Goal: Find specific page/section: Find specific page/section

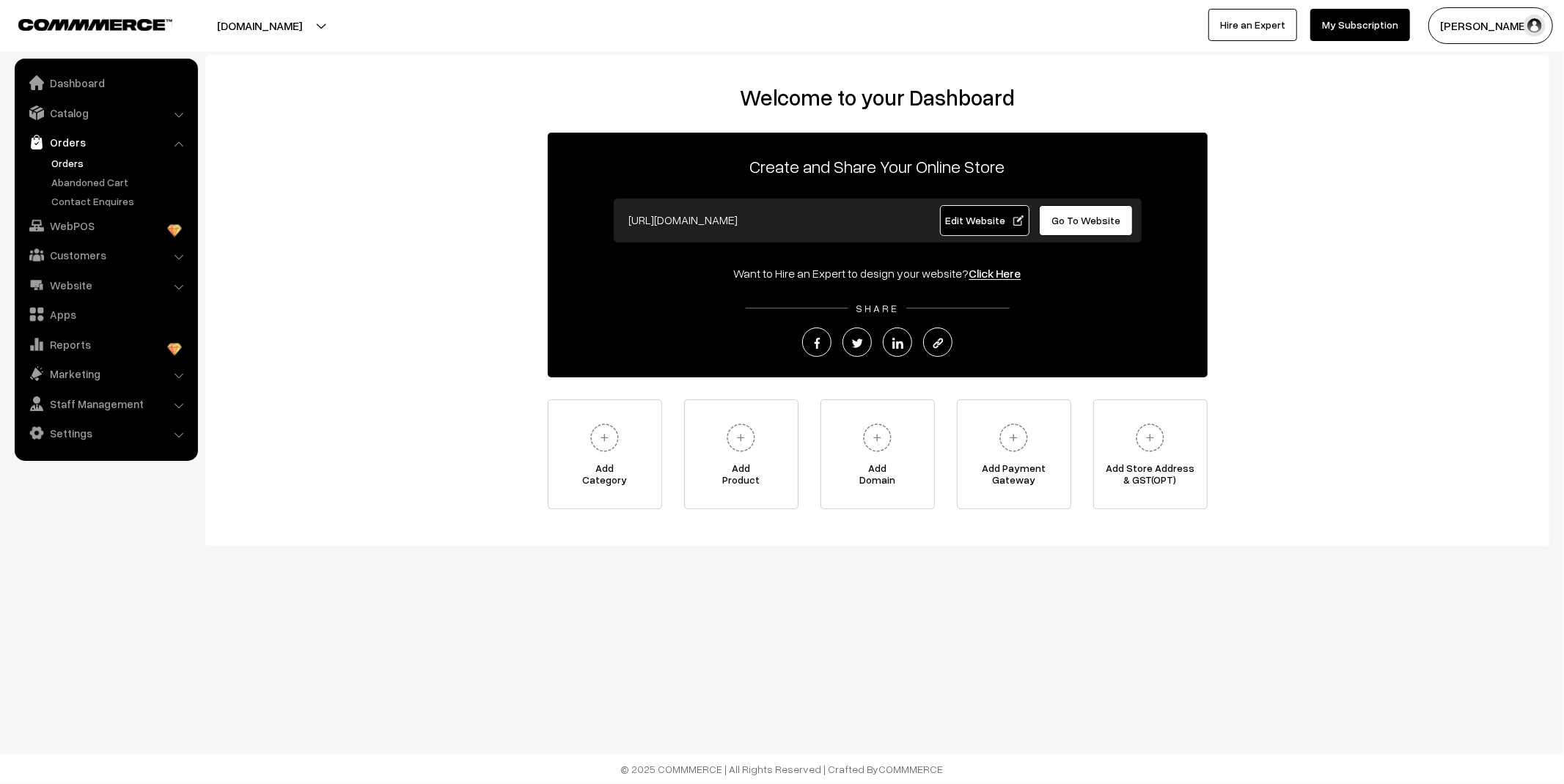
click at [60, 166] on link "Orders" at bounding box center [120, 163] width 145 height 15
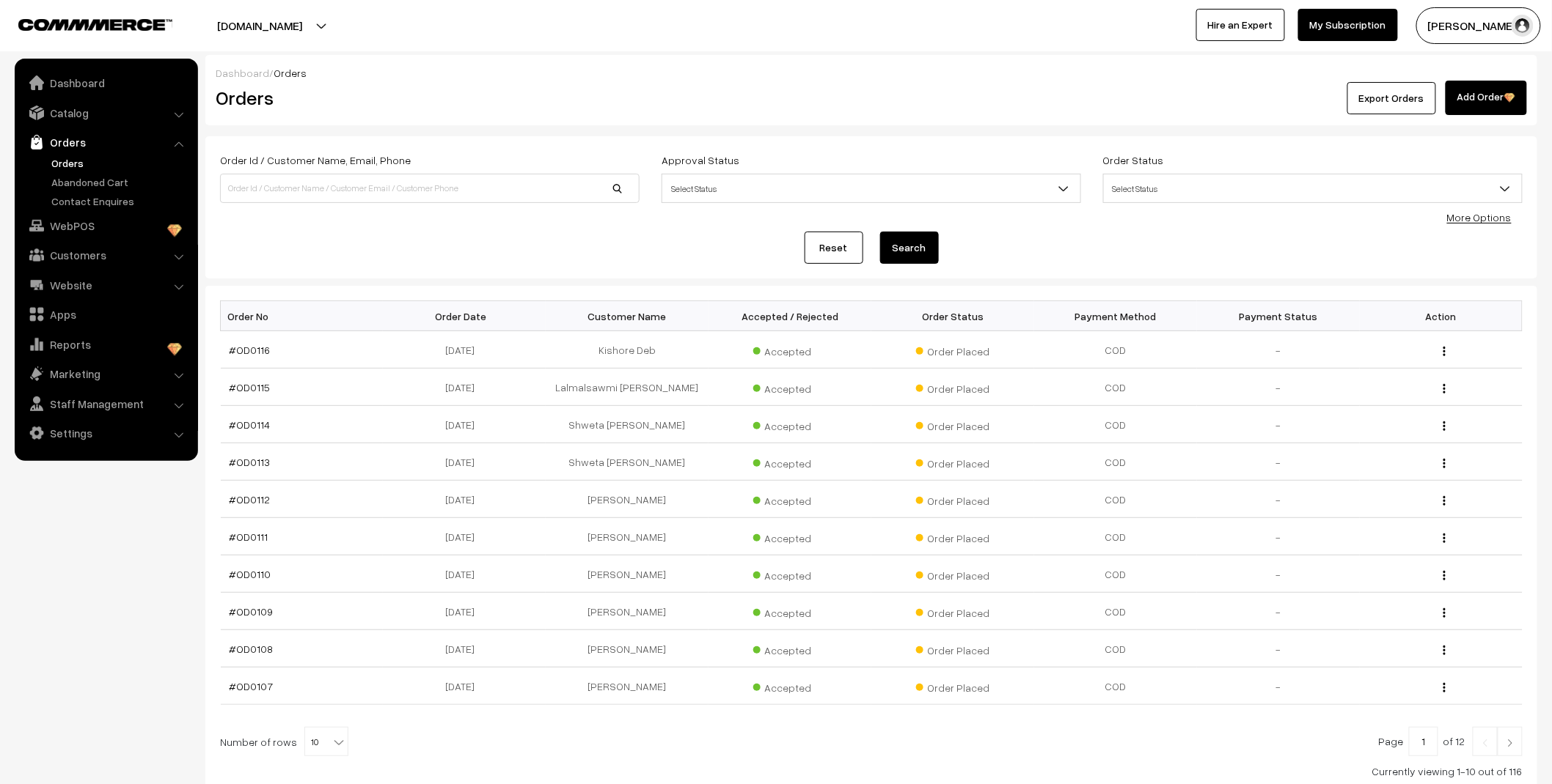
click at [78, 185] on link "Abandoned Cart" at bounding box center [120, 182] width 145 height 15
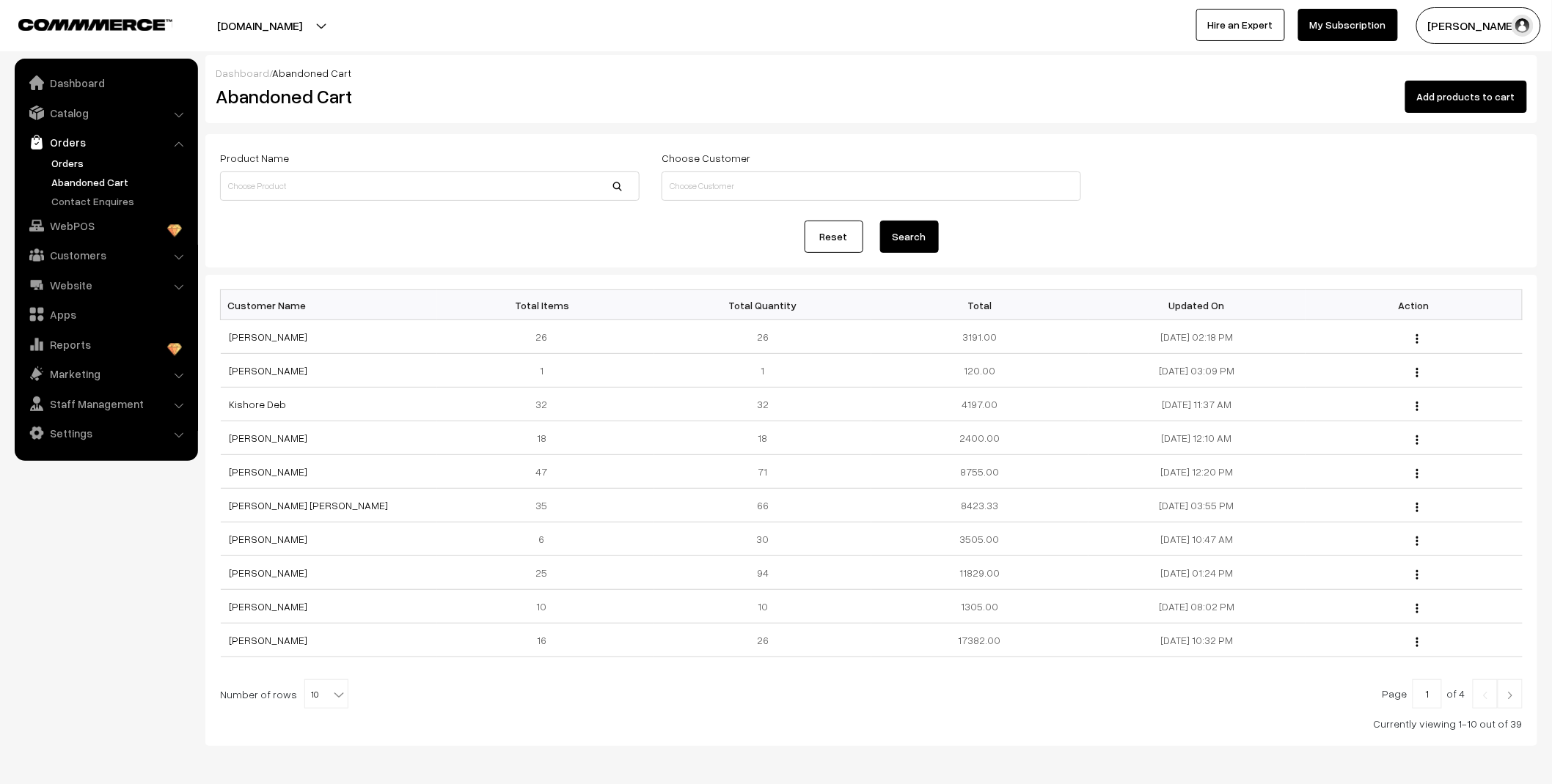
click at [66, 159] on link "Orders" at bounding box center [120, 163] width 145 height 15
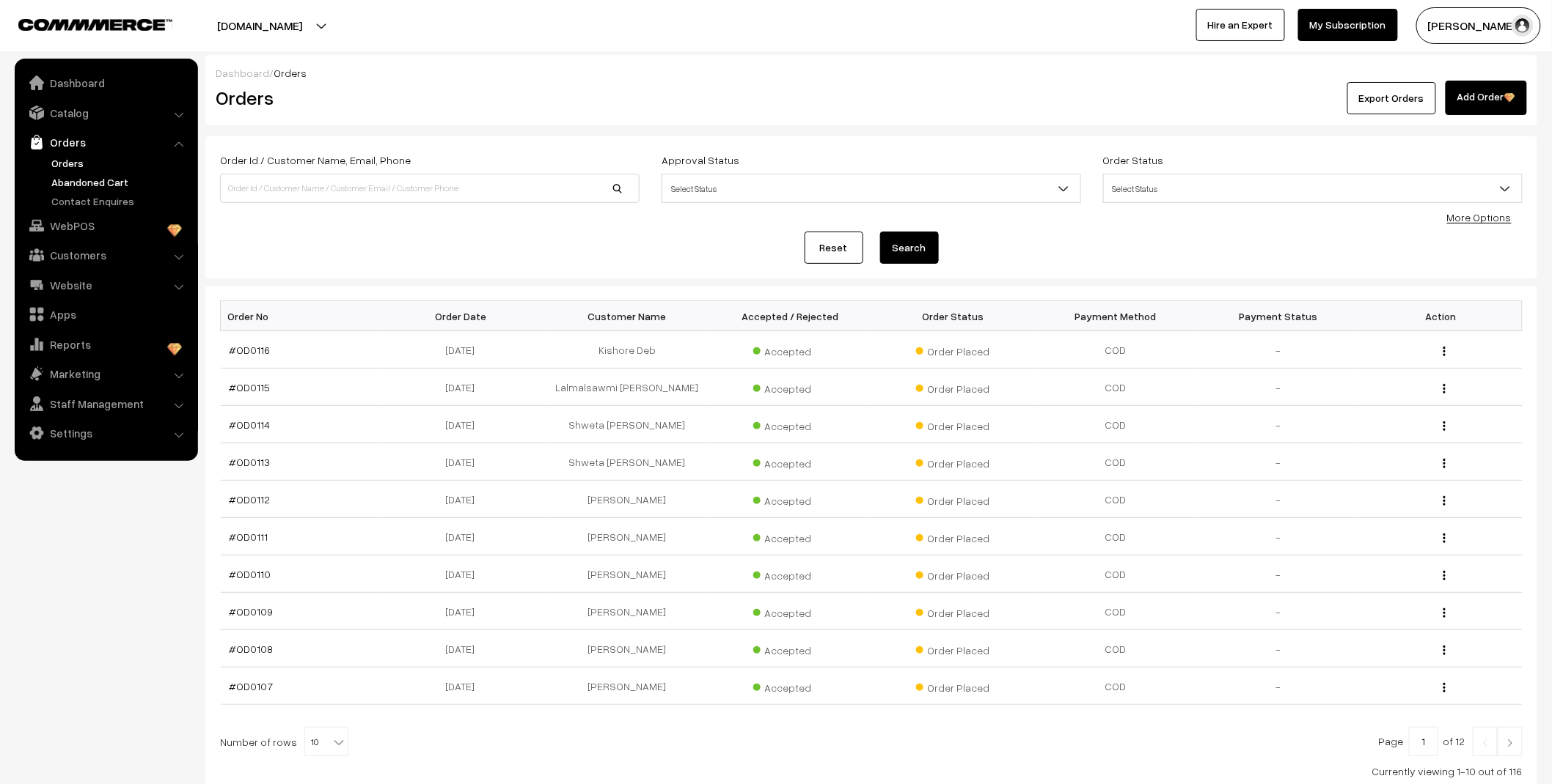
click at [107, 178] on link "Abandoned Cart" at bounding box center [120, 182] width 145 height 15
